Goal: Find specific page/section: Find specific page/section

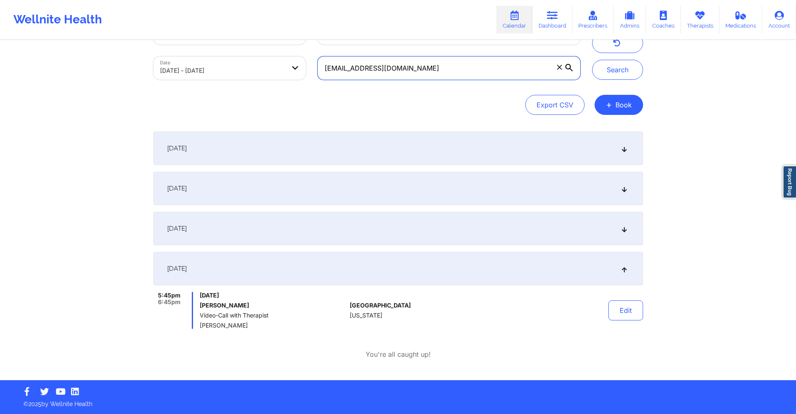
paste input "eannie.[PERSON_NAME]"
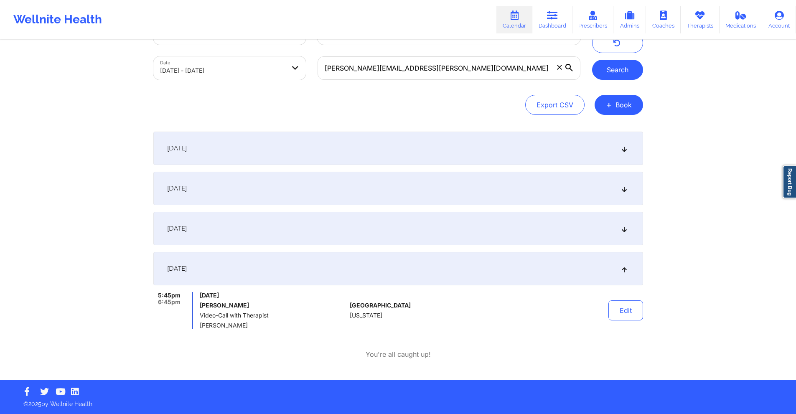
click at [625, 71] on button "Search" at bounding box center [617, 70] width 51 height 20
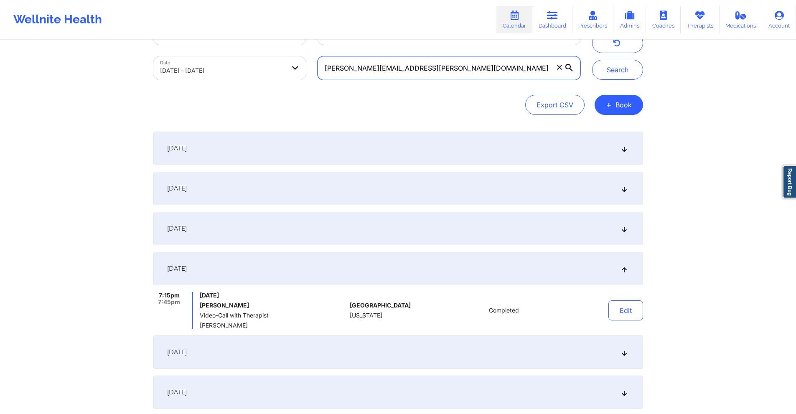
click at [430, 66] on input "[PERSON_NAME][EMAIL_ADDRESS][PERSON_NAME][DOMAIN_NAME]" at bounding box center [449, 67] width 263 height 23
paste input "[DOMAIN_NAME]"
click at [616, 64] on button "Search" at bounding box center [617, 70] width 51 height 20
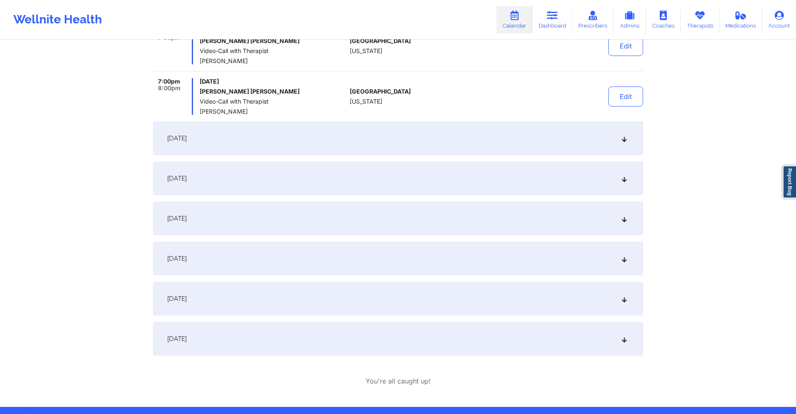
scroll to position [326, 0]
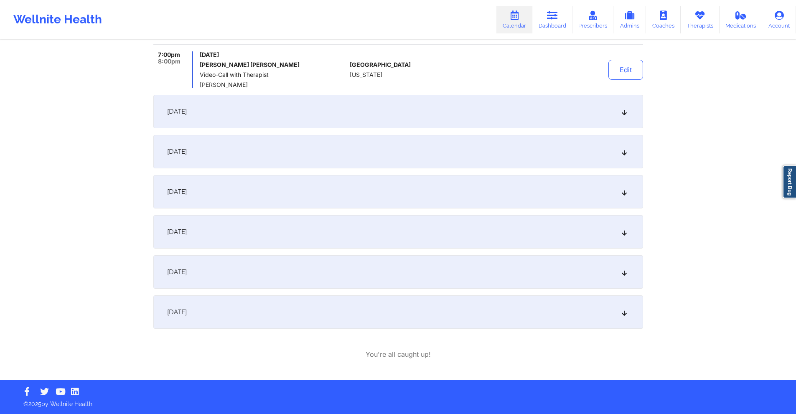
click at [359, 153] on div "[DATE]" at bounding box center [398, 151] width 490 height 33
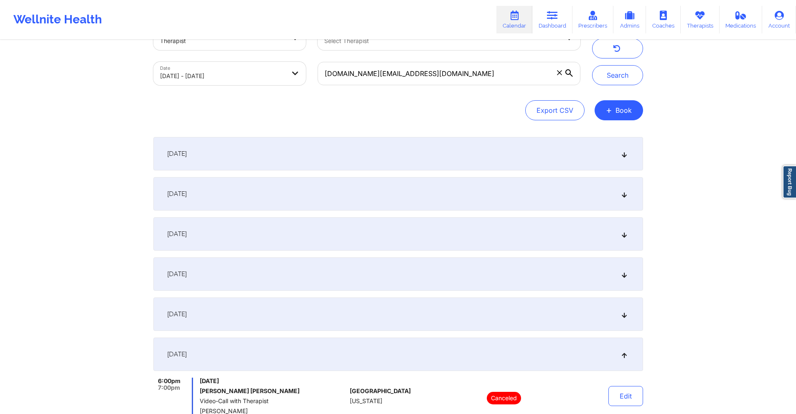
scroll to position [0, 0]
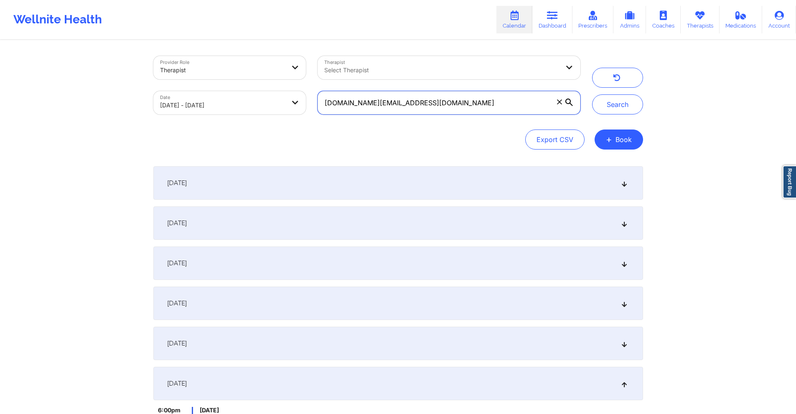
click at [455, 105] on input "[DOMAIN_NAME][EMAIL_ADDRESS][DOMAIN_NAME]" at bounding box center [449, 102] width 263 height 23
click at [455, 104] on input "[DOMAIN_NAME][EMAIL_ADDRESS][DOMAIN_NAME]" at bounding box center [449, 102] width 263 height 23
paste input ""From [DATE] session From [DATE] session From [DATE] session From [DATE] sessio…"
paste input "rodekrs"
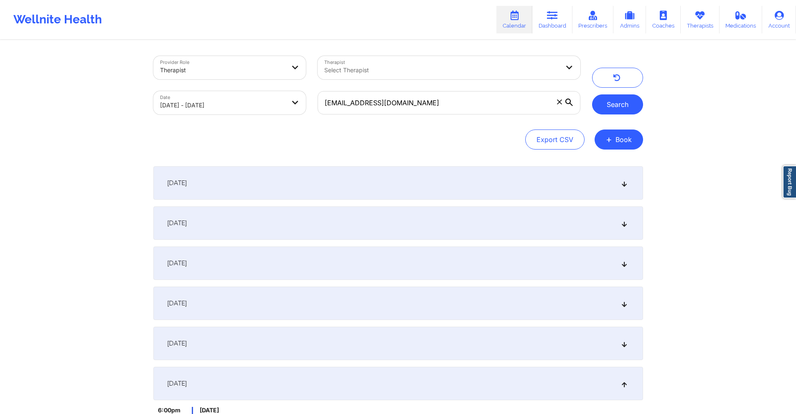
click at [612, 102] on button "Search" at bounding box center [617, 104] width 51 height 20
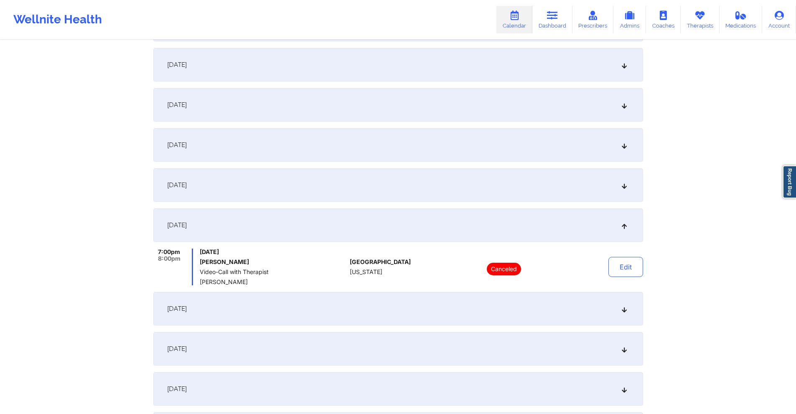
scroll to position [293, 0]
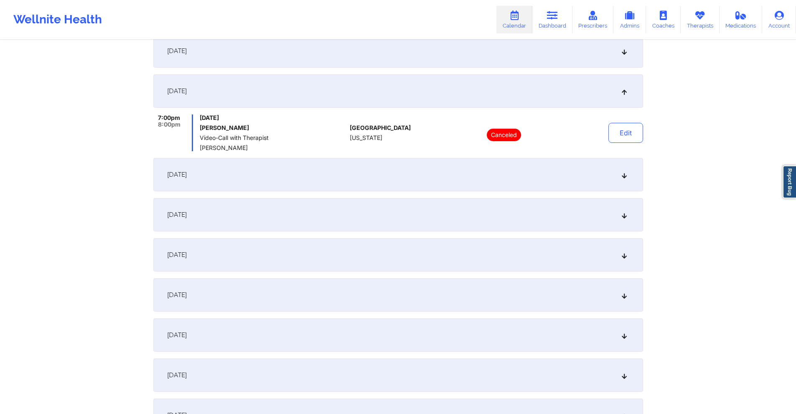
click at [406, 173] on div "[DATE]" at bounding box center [398, 174] width 490 height 33
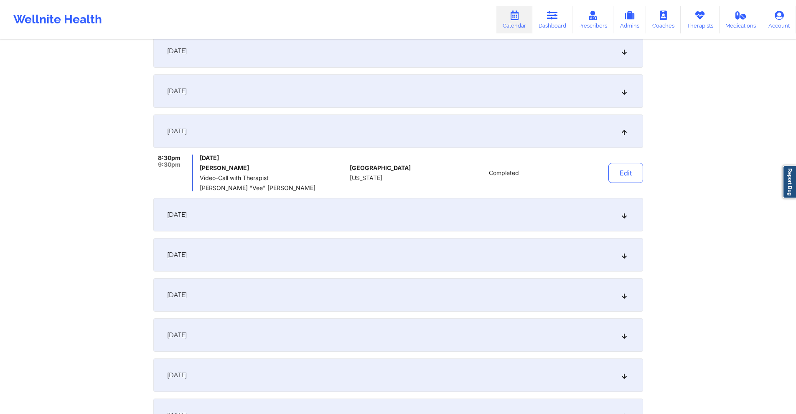
click at [406, 209] on div "[DATE]" at bounding box center [398, 214] width 490 height 33
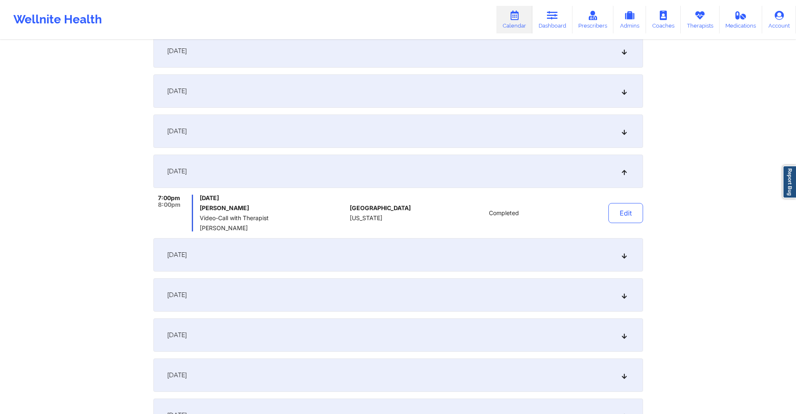
click at [399, 133] on div "[DATE]" at bounding box center [398, 131] width 490 height 33
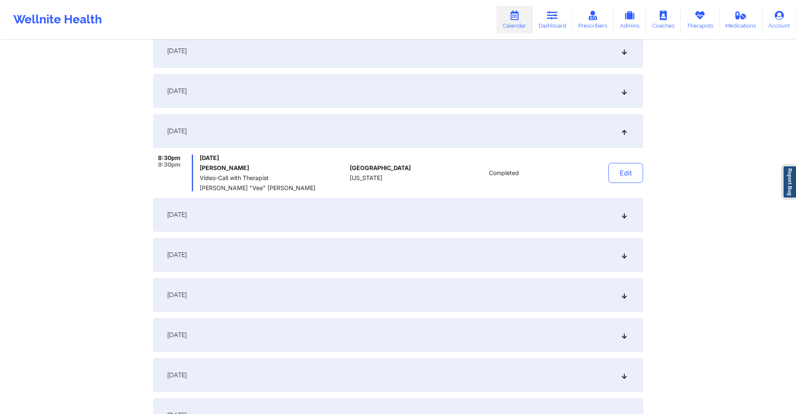
click at [405, 200] on div "[DATE]" at bounding box center [398, 214] width 490 height 33
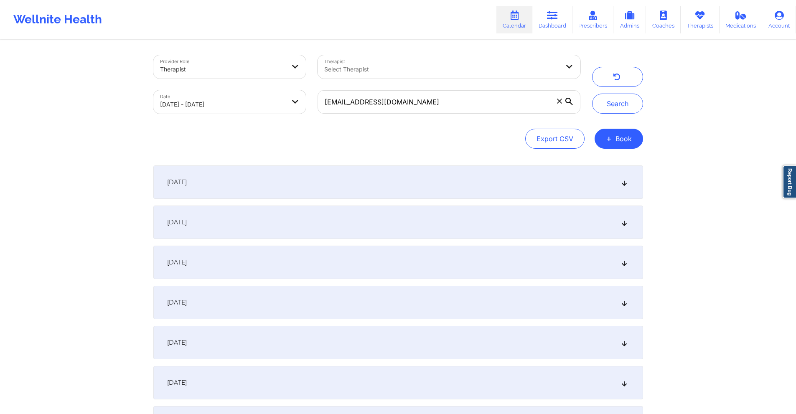
scroll to position [0, 0]
click at [462, 110] on input "[EMAIL_ADDRESS][DOMAIN_NAME]" at bounding box center [449, 102] width 263 height 23
paste input "[EMAIL_ADDRESS][DOMAIN_NAME]"
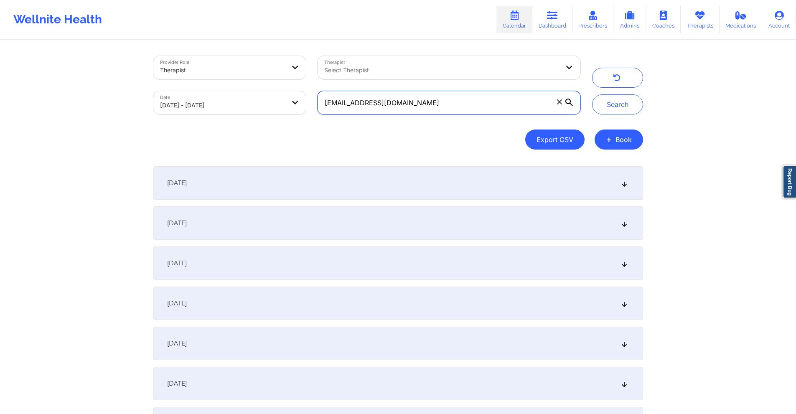
type input "[EMAIL_ADDRESS][DOMAIN_NAME]"
click at [632, 106] on button "Search" at bounding box center [617, 104] width 51 height 20
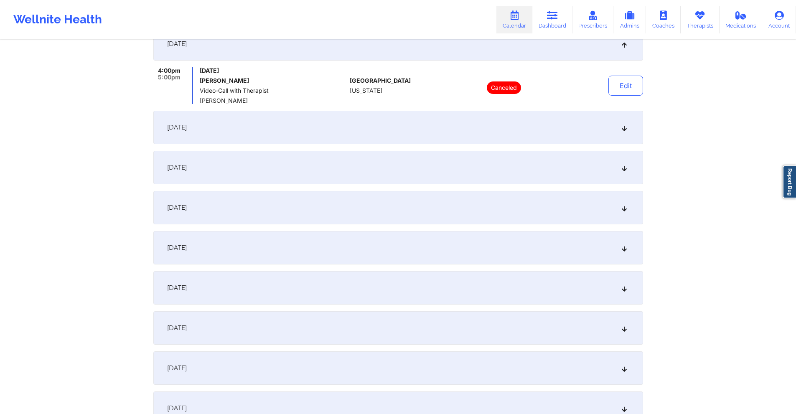
scroll to position [460, 0]
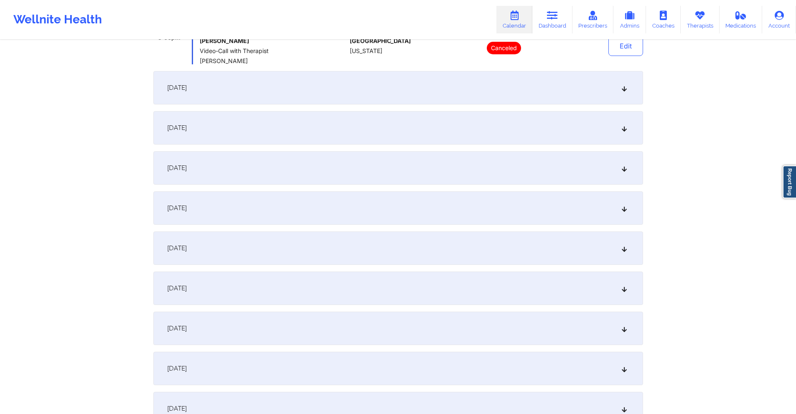
click at [372, 95] on div "[DATE]" at bounding box center [398, 87] width 490 height 33
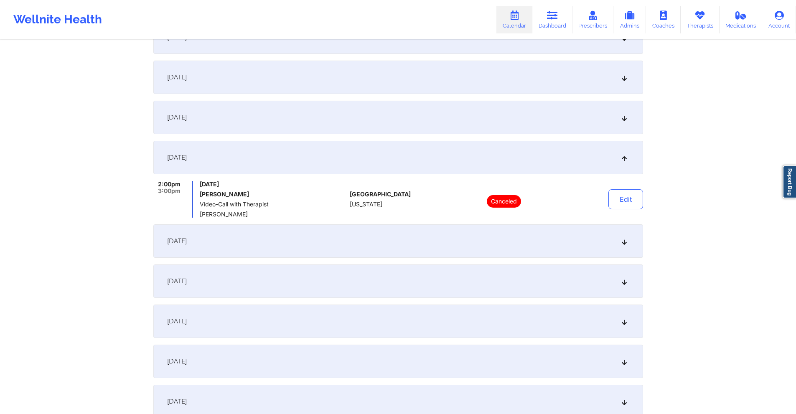
scroll to position [334, 0]
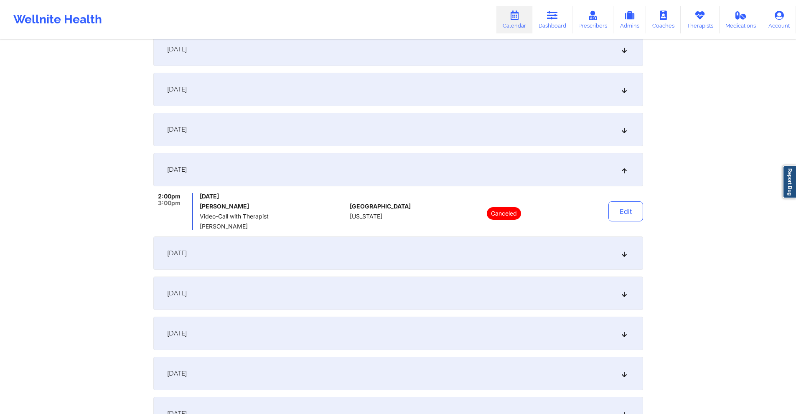
click at [361, 125] on div "[DATE]" at bounding box center [398, 129] width 490 height 33
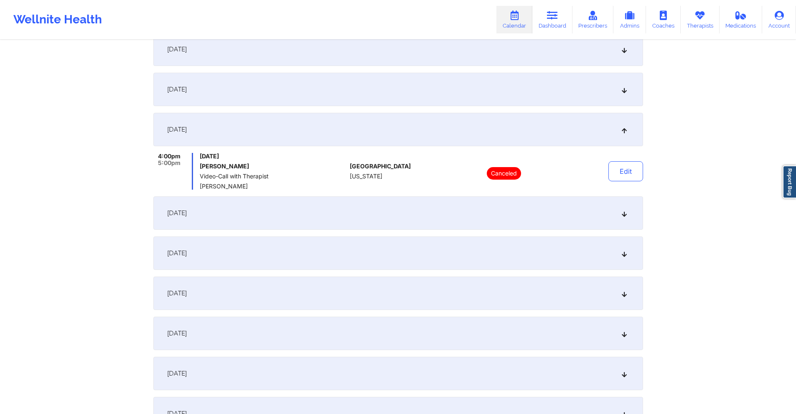
click at [358, 202] on div "[DATE]" at bounding box center [398, 212] width 490 height 33
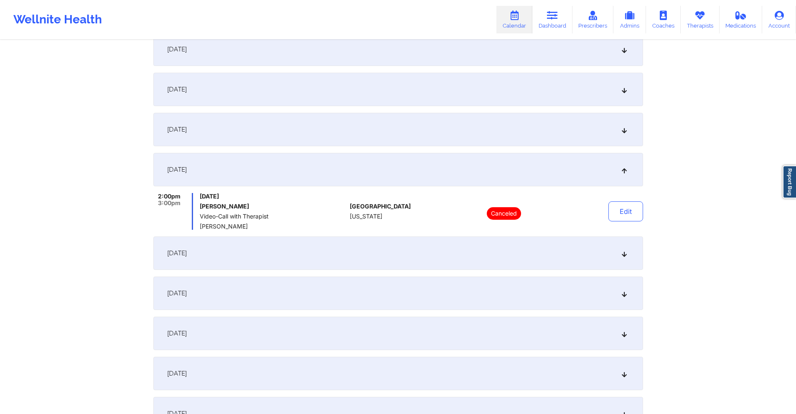
click at [338, 248] on div "[DATE]" at bounding box center [398, 253] width 490 height 33
